Goal: Task Accomplishment & Management: Manage account settings

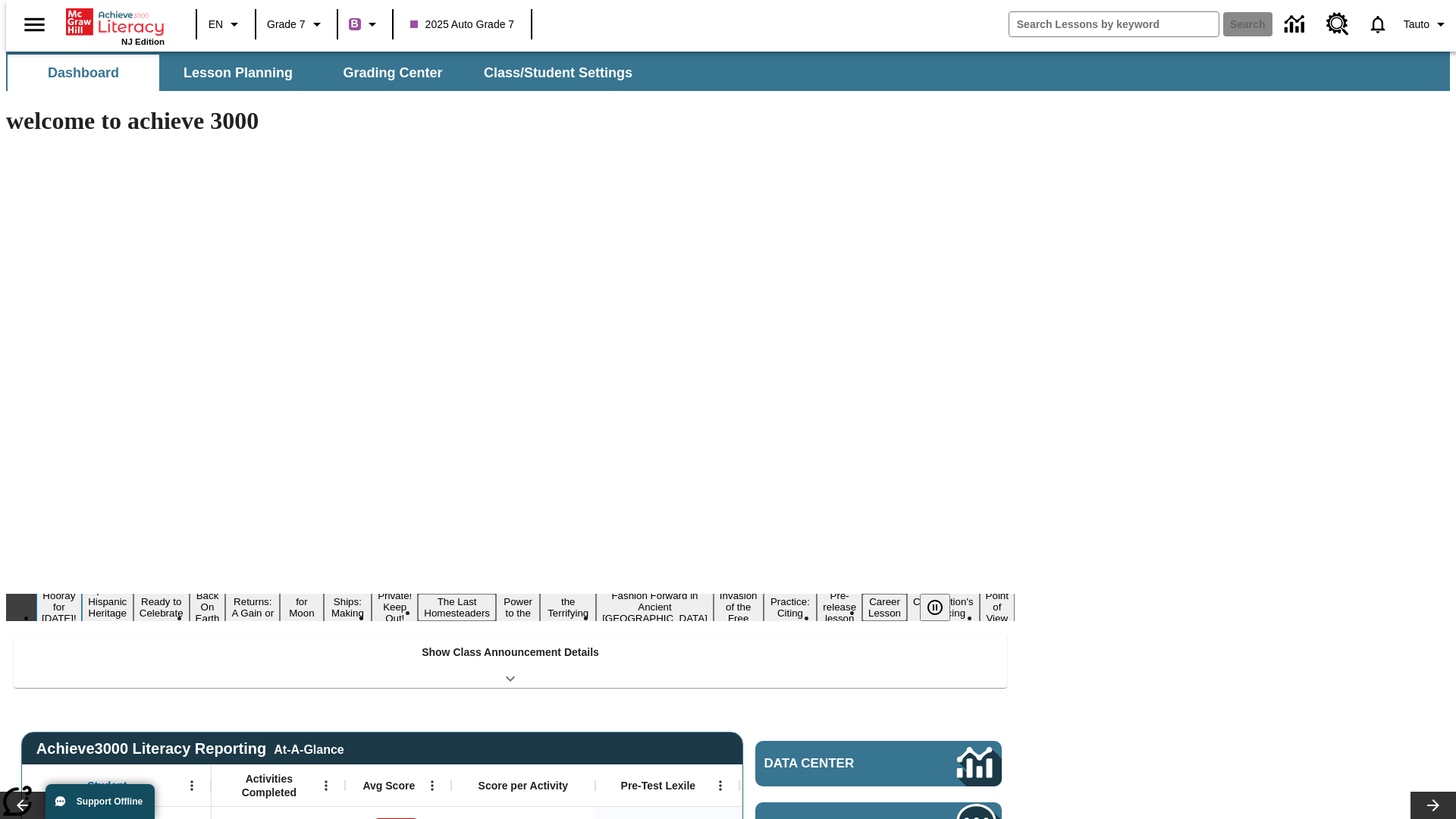
click at [82, 588] on button "Hooray for Constitution Day!" at bounding box center [59, 607] width 46 height 37
click at [941, 598] on icon "Pause" at bounding box center [934, 607] width 19 height 19
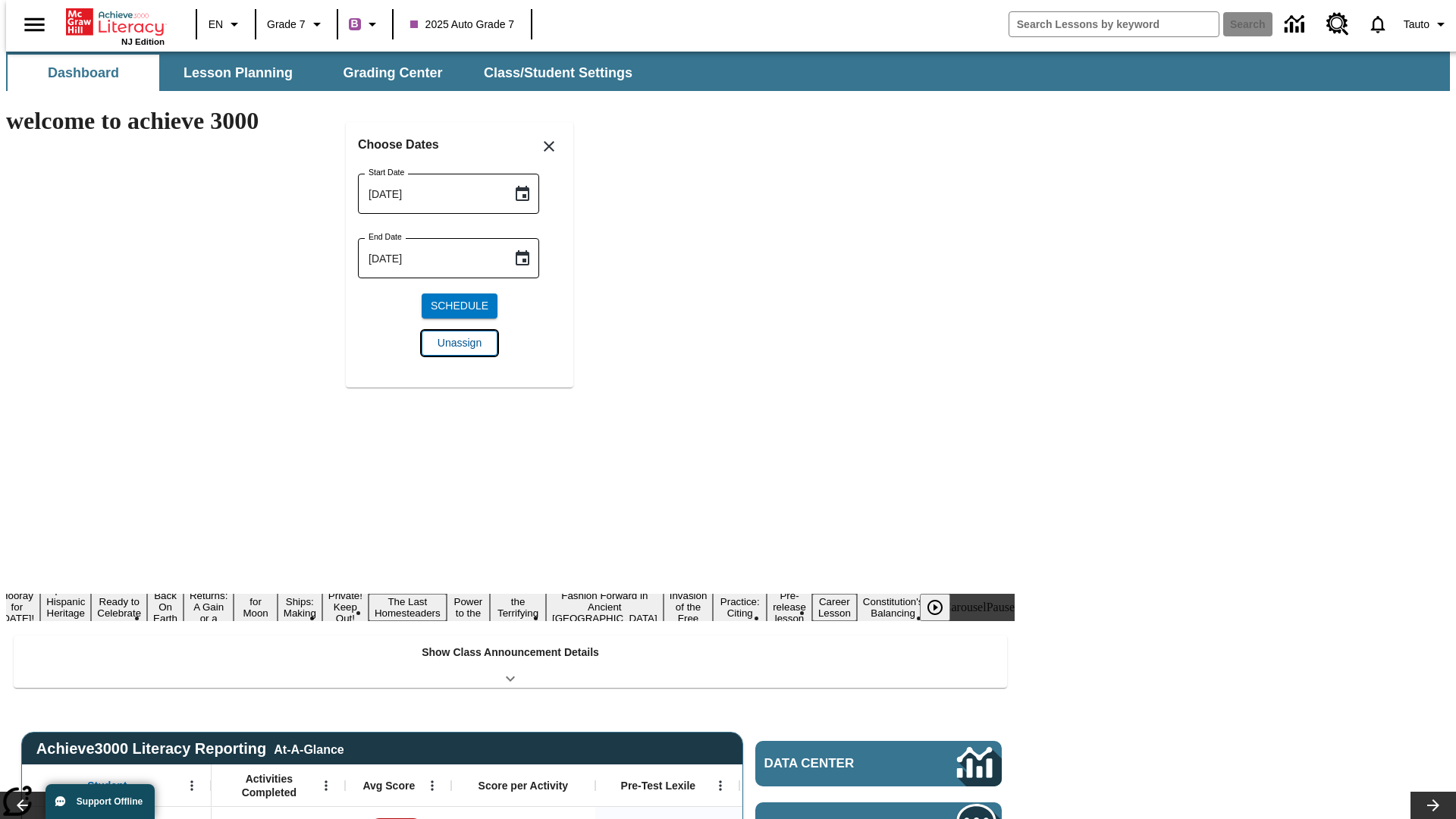
click at [459, 343] on span "Unassign" at bounding box center [459, 344] width 44 height 16
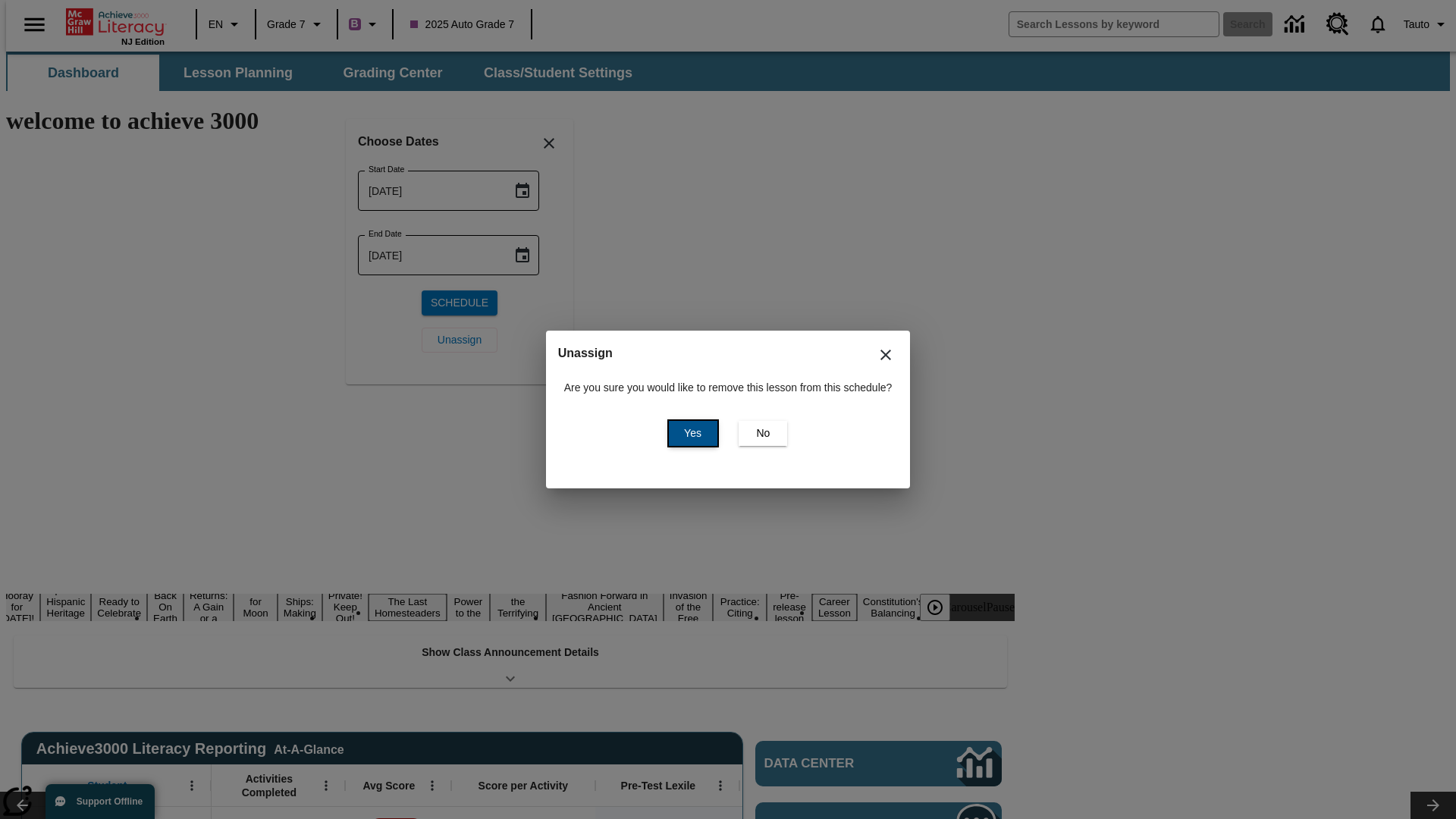
click at [690, 433] on span "Yes" at bounding box center [692, 434] width 18 height 16
